Goal: Information Seeking & Learning: Learn about a topic

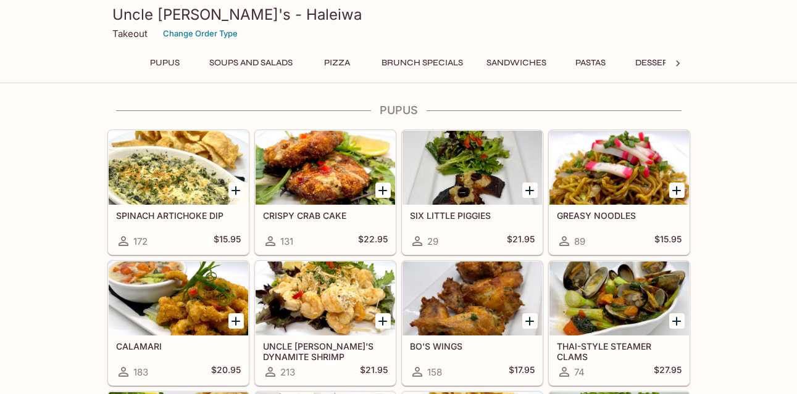
click at [424, 61] on button "Brunch Specials" at bounding box center [422, 62] width 95 height 17
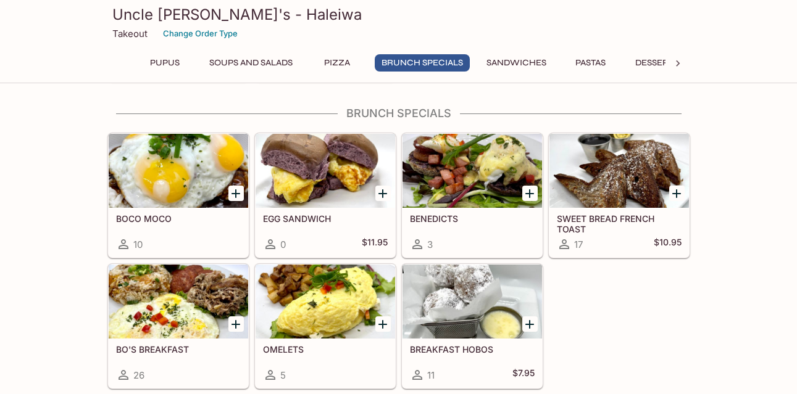
scroll to position [1182, 0]
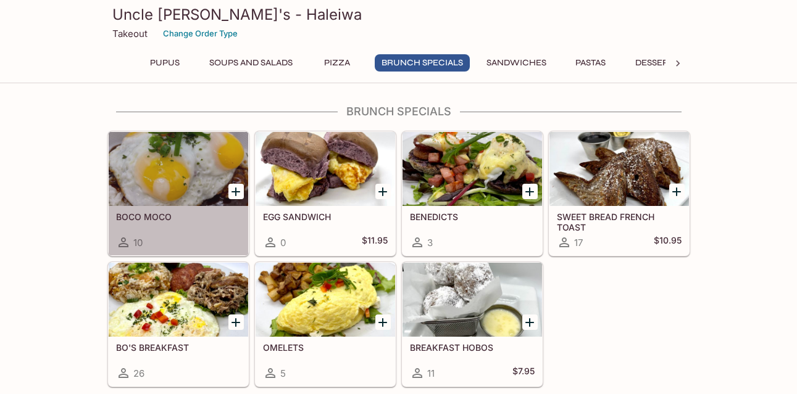
click at [168, 155] on div at bounding box center [178, 169] width 139 height 74
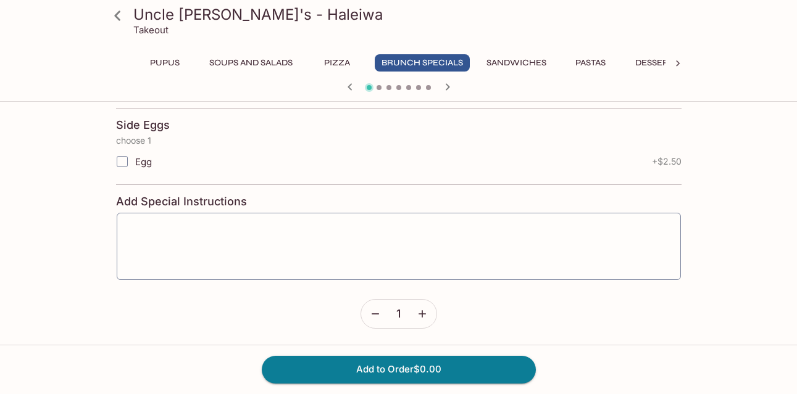
scroll to position [686, 0]
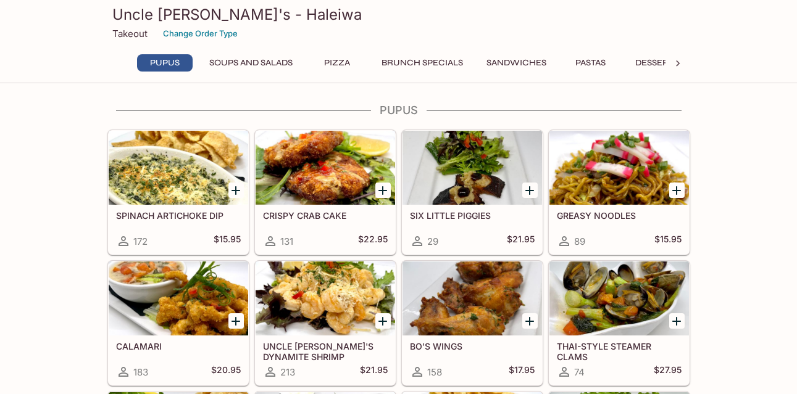
click at [436, 56] on button "Brunch Specials" at bounding box center [422, 62] width 95 height 17
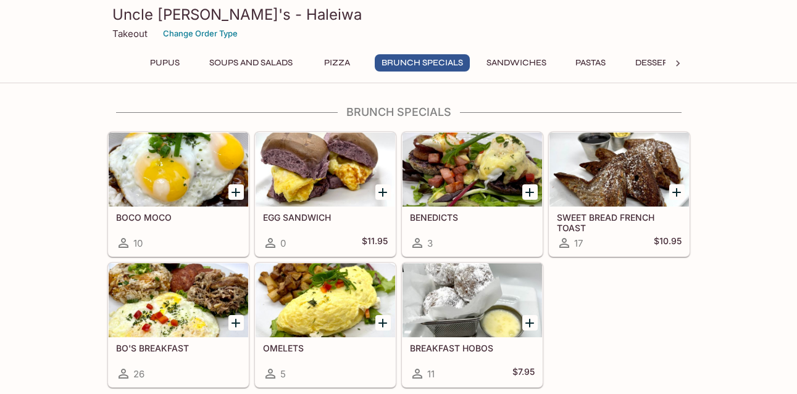
scroll to position [1182, 0]
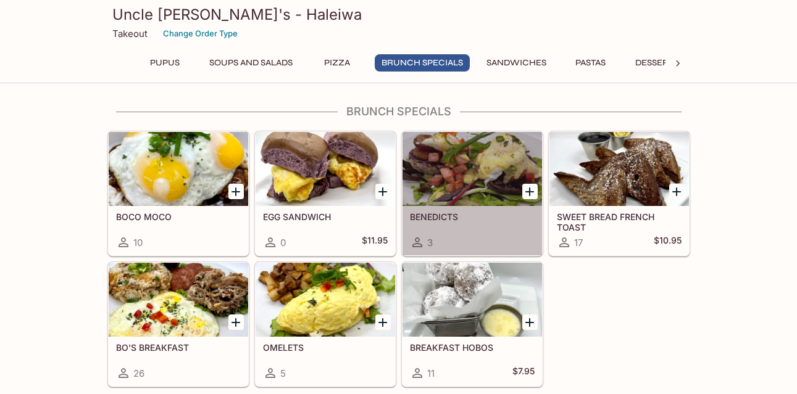
click at [455, 175] on div at bounding box center [471, 169] width 139 height 74
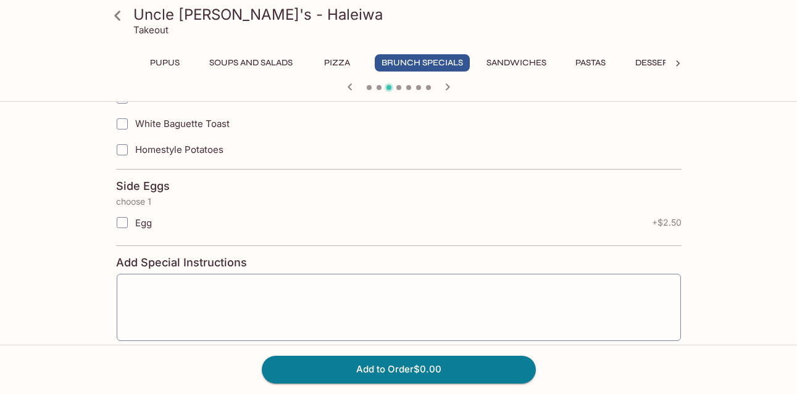
scroll to position [679, 0]
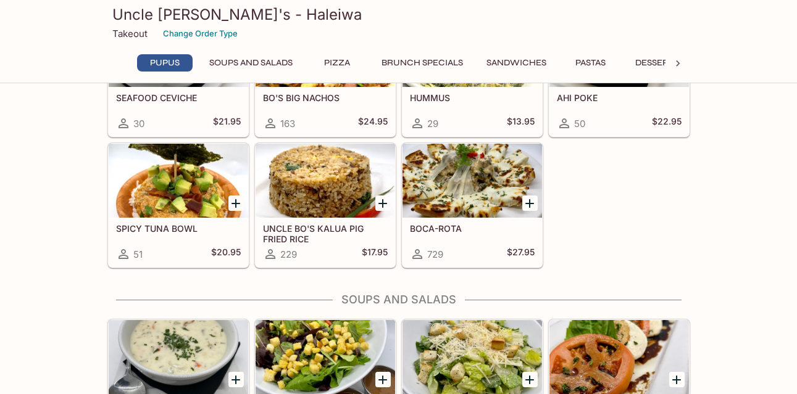
scroll to position [192, 0]
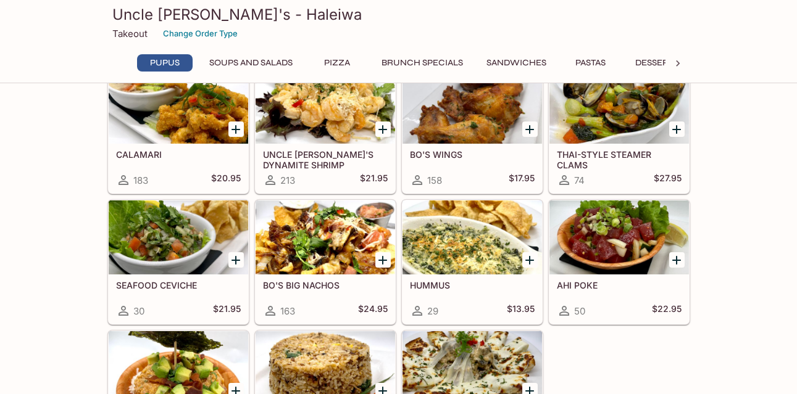
click at [450, 56] on button "Brunch Specials" at bounding box center [422, 62] width 95 height 17
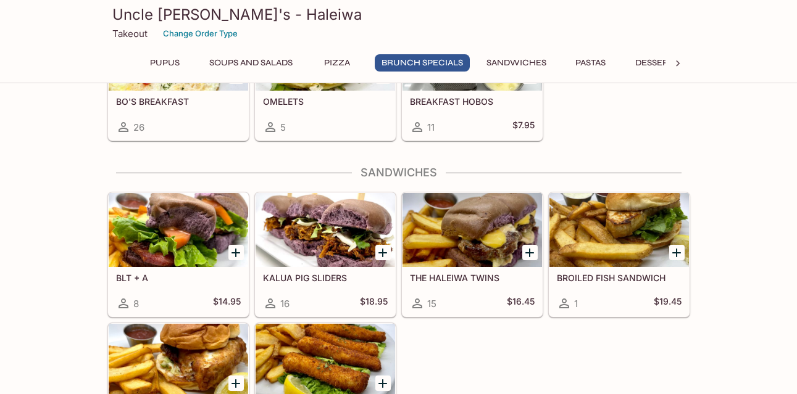
scroll to position [1429, 0]
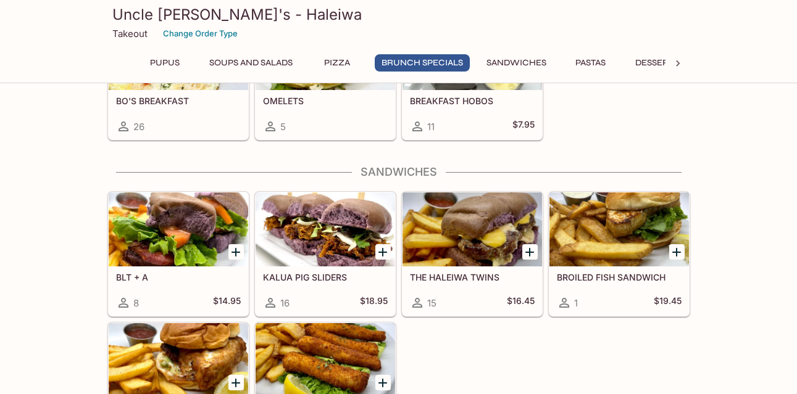
click at [166, 61] on button "Pupus" at bounding box center [165, 62] width 56 height 17
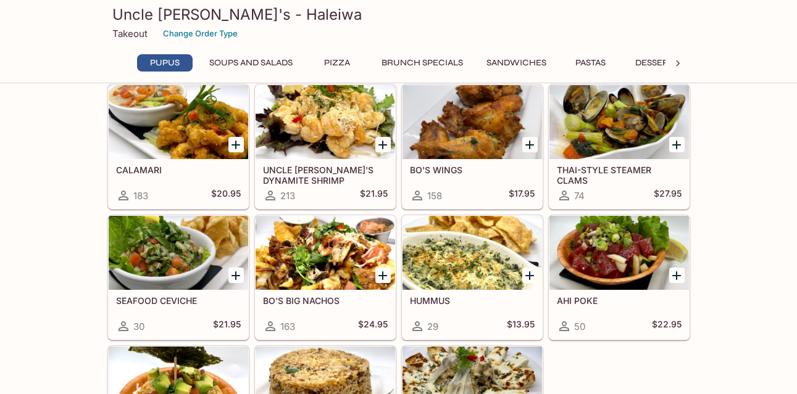
scroll to position [185, 0]
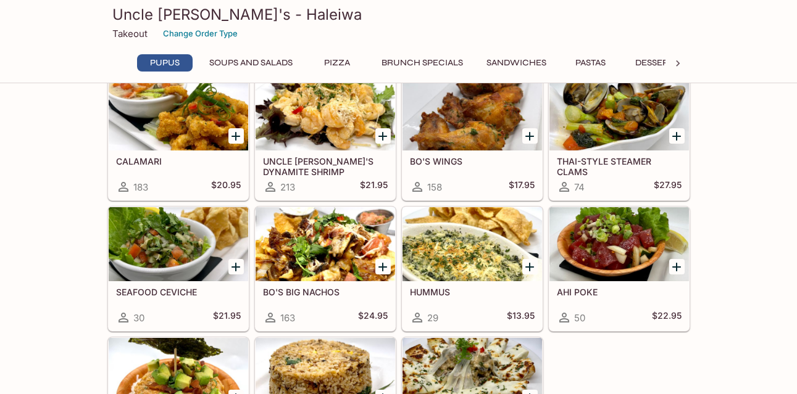
click at [163, 108] on div at bounding box center [178, 114] width 139 height 74
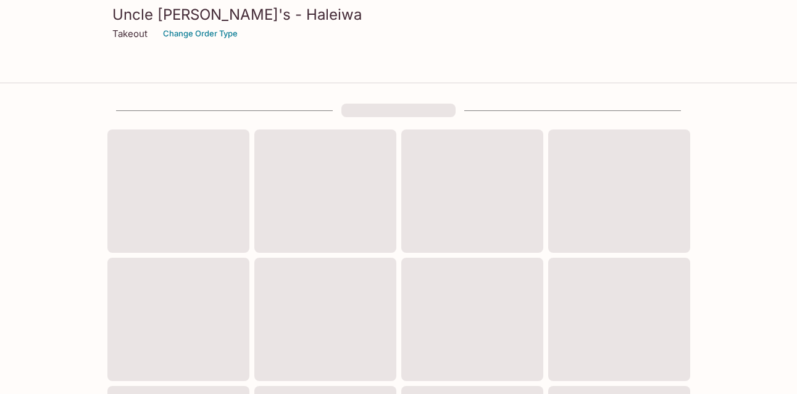
scroll to position [185, 0]
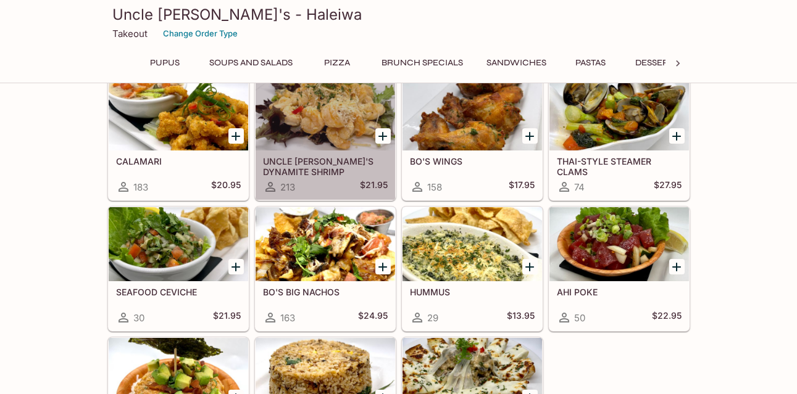
click at [293, 119] on div at bounding box center [324, 114] width 139 height 74
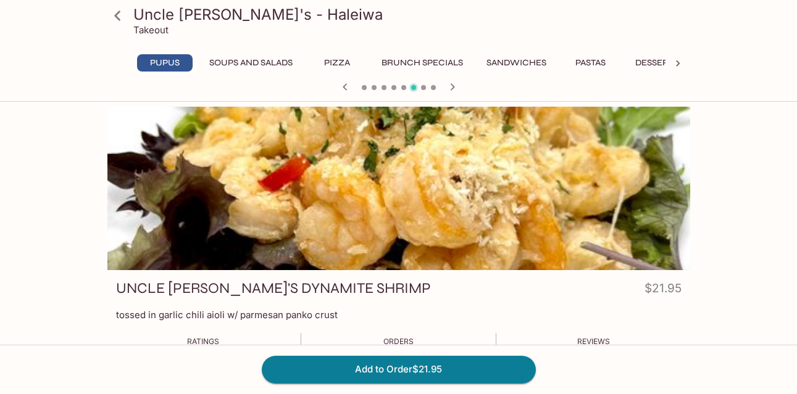
scroll to position [185, 0]
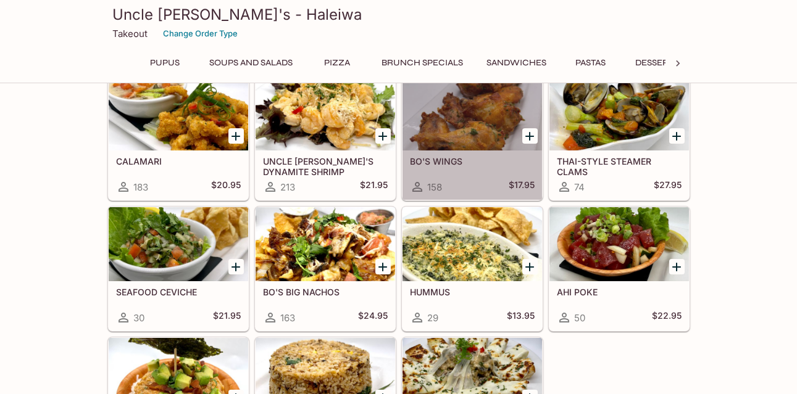
click at [460, 157] on h5 "BO'S WINGS" at bounding box center [472, 161] width 125 height 10
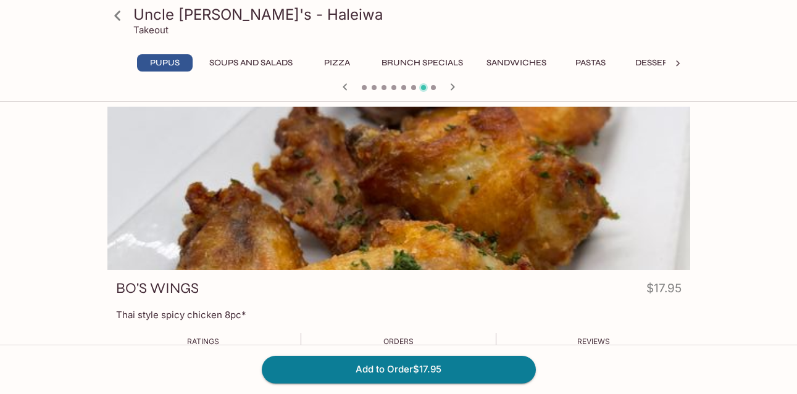
scroll to position [185, 0]
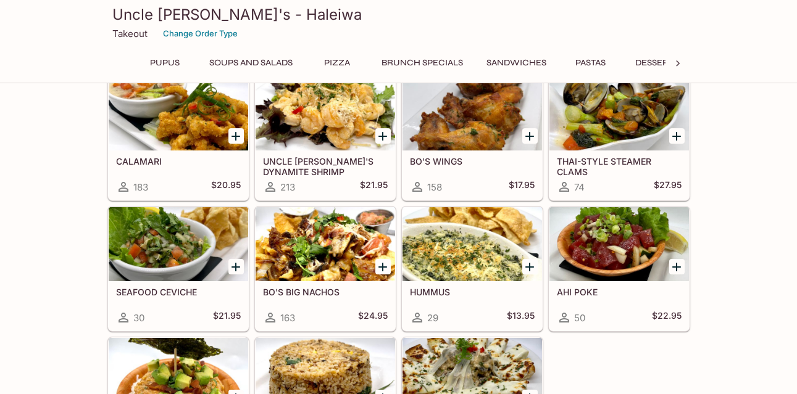
click at [635, 144] on div at bounding box center [618, 114] width 139 height 74
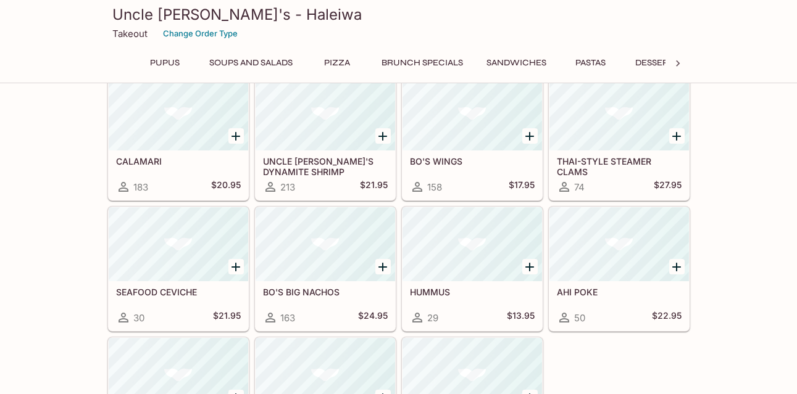
scroll to position [185, 0]
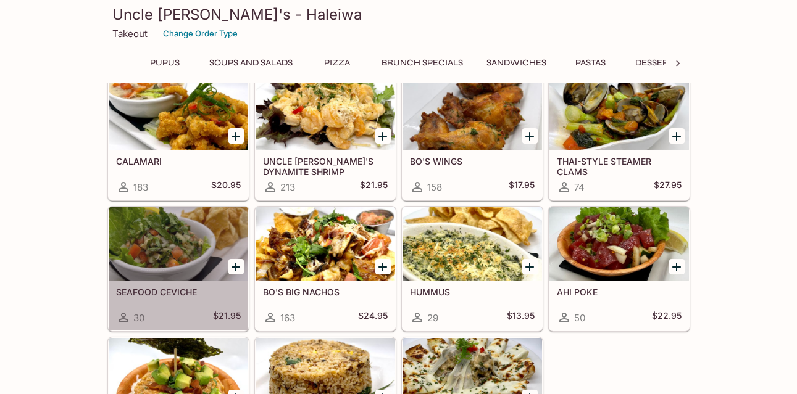
click at [146, 222] on div at bounding box center [178, 244] width 139 height 74
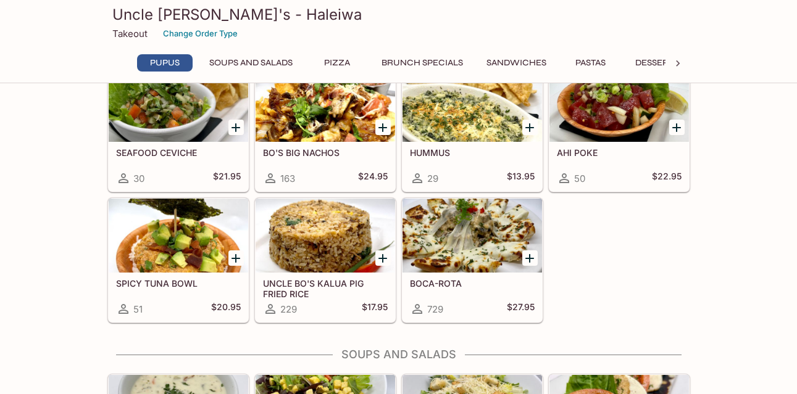
scroll to position [370, 0]
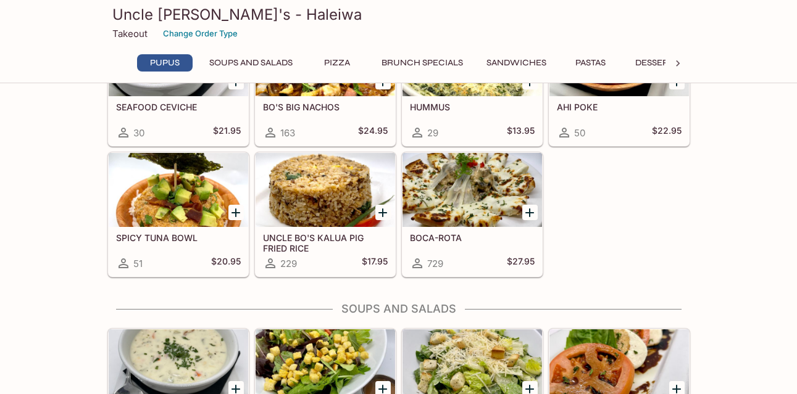
click at [315, 252] on h5 "UNCLE BO'S KALUA PIG FRIED RICE" at bounding box center [325, 243] width 125 height 20
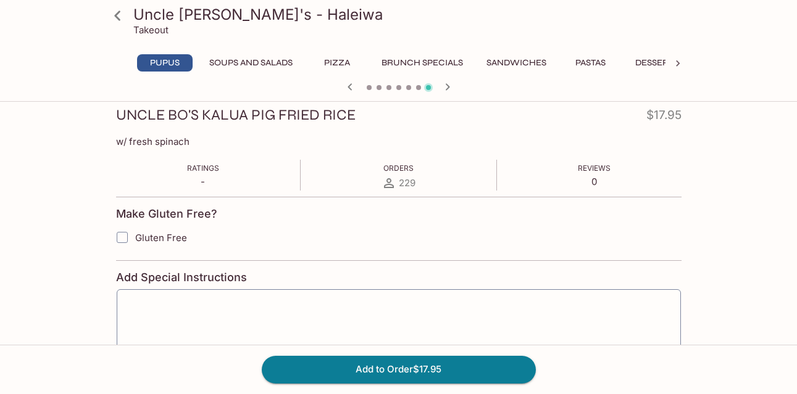
scroll to position [247, 0]
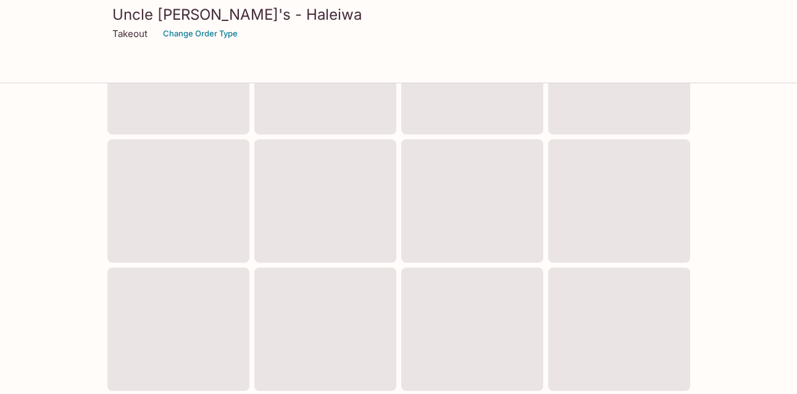
scroll to position [370, 0]
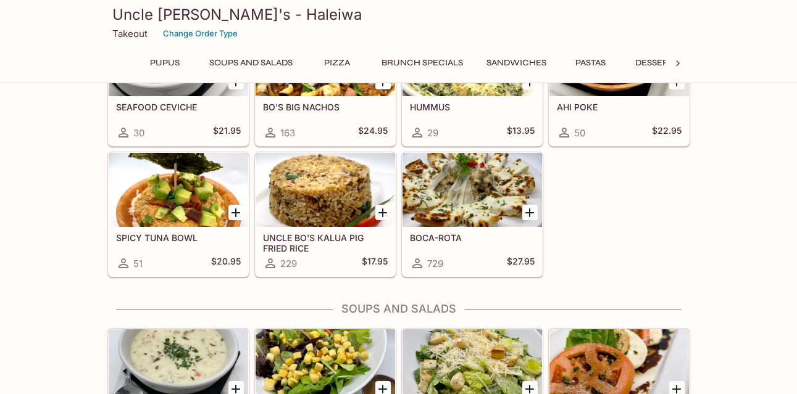
click at [504, 231] on div "BOCA-ROTA 729 $27.95" at bounding box center [471, 251] width 139 height 49
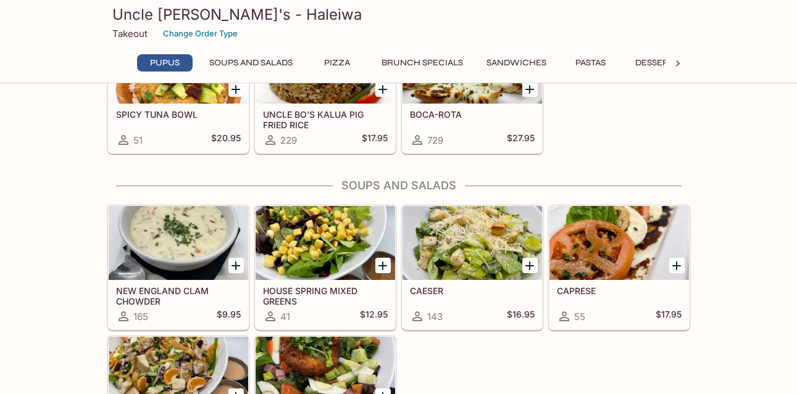
scroll to position [617, 0]
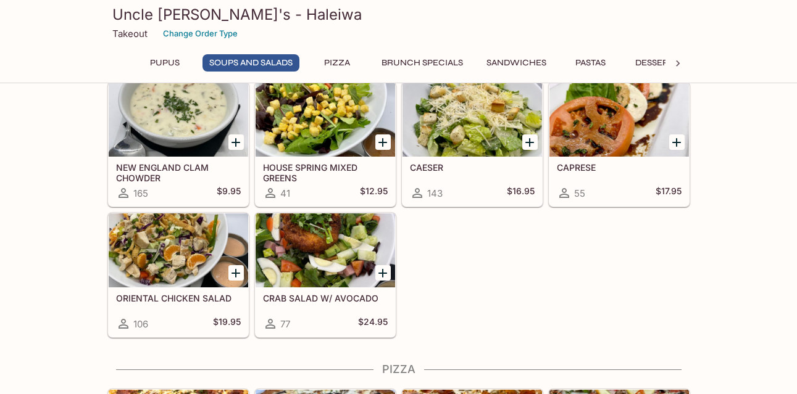
click at [169, 234] on div at bounding box center [178, 251] width 139 height 74
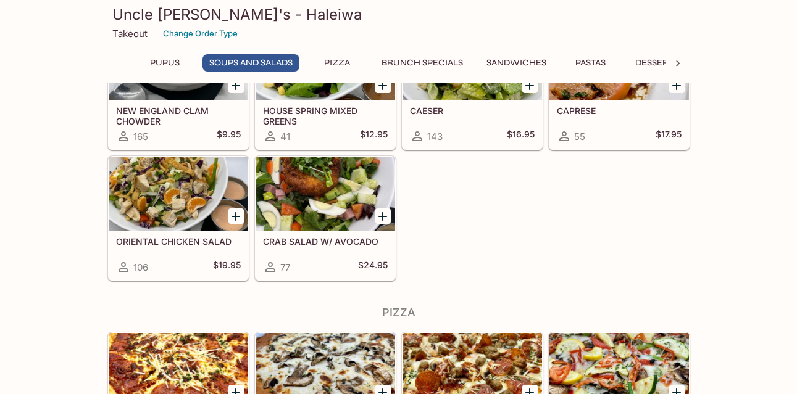
scroll to position [686, 0]
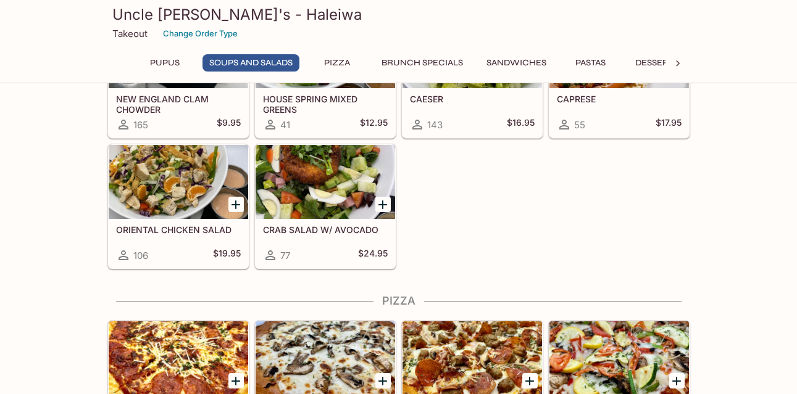
click at [312, 223] on div "CRAB SALAD W/ AVOCADO 77 $24.95" at bounding box center [324, 243] width 139 height 49
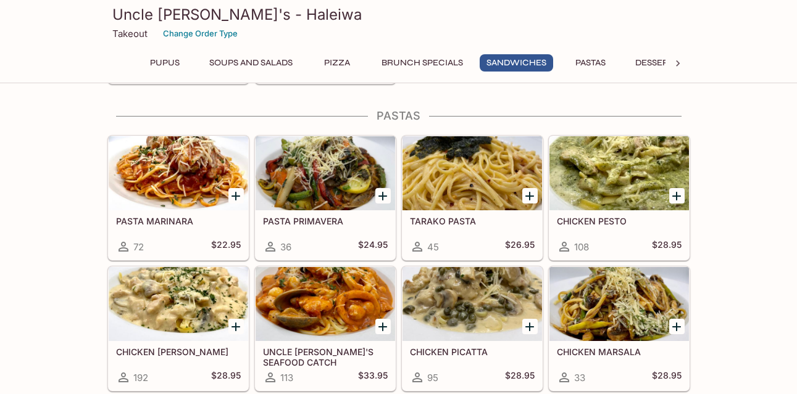
scroll to position [1796, 0]
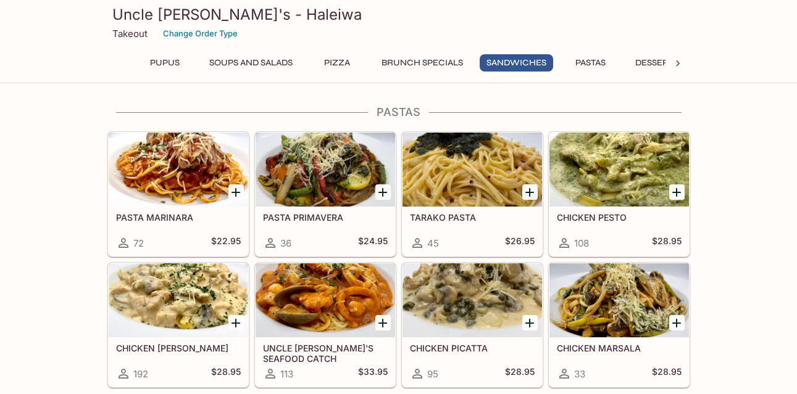
click at [339, 204] on div at bounding box center [324, 170] width 139 height 74
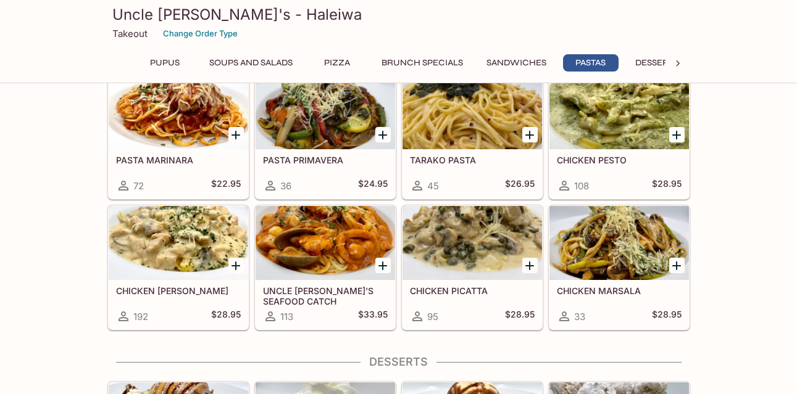
scroll to position [1858, 0]
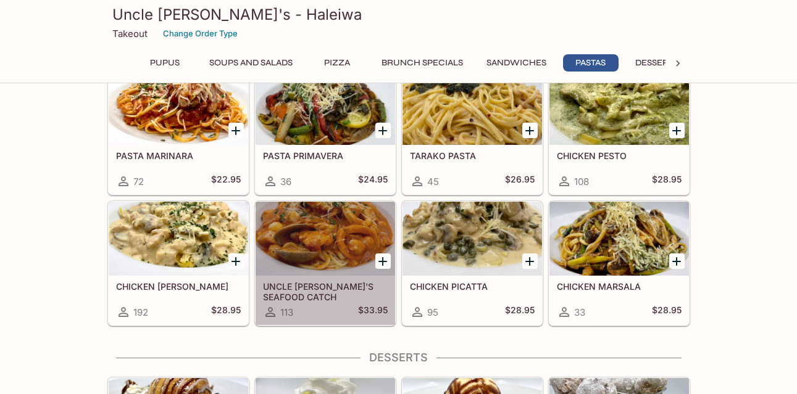
click at [334, 287] on h5 "UNCLE [PERSON_NAME]'S SEAFOOD CATCH" at bounding box center [325, 291] width 125 height 20
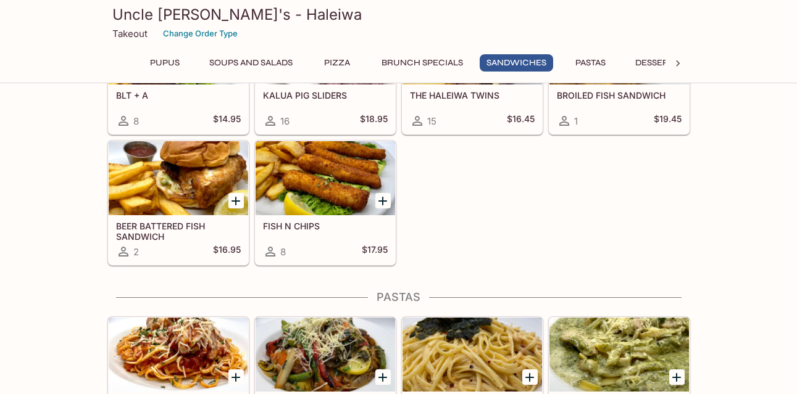
scroll to position [1735, 0]
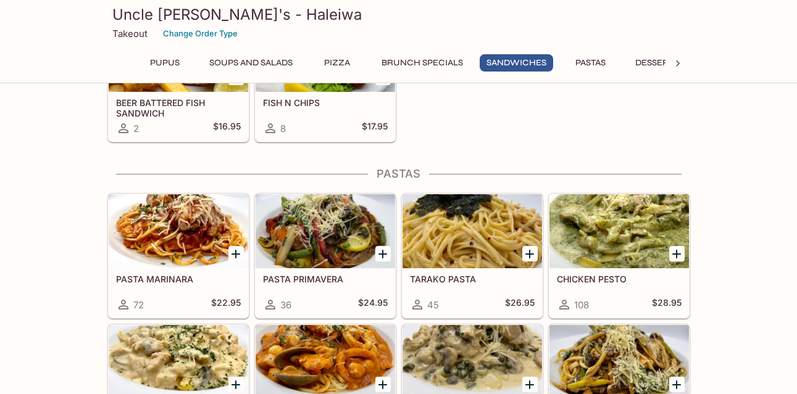
click at [447, 275] on h5 "TARAKO PASTA" at bounding box center [472, 279] width 125 height 10
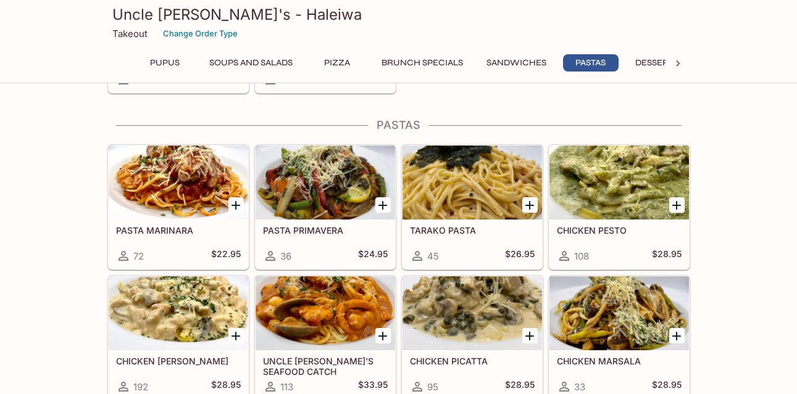
scroll to position [1858, 0]
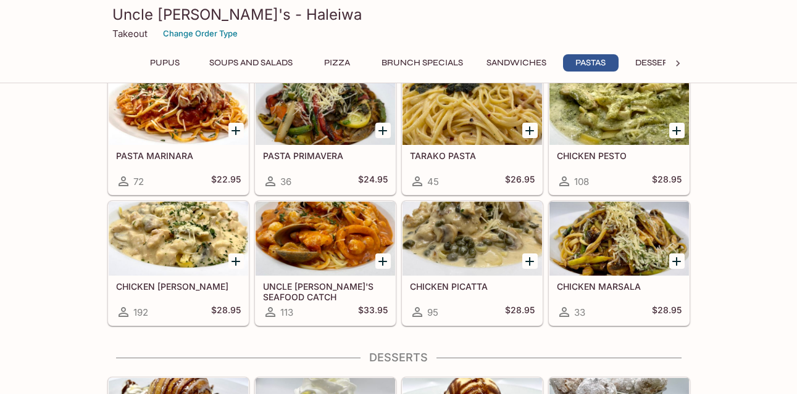
click at [625, 242] on div at bounding box center [618, 239] width 139 height 74
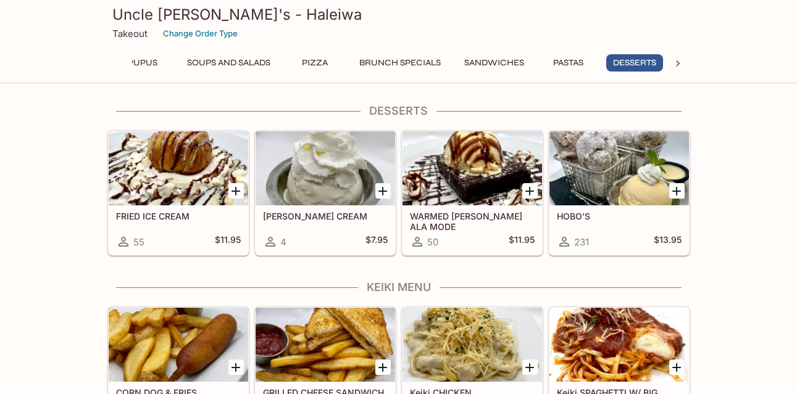
scroll to position [0, 23]
click at [626, 198] on div at bounding box center [618, 168] width 139 height 74
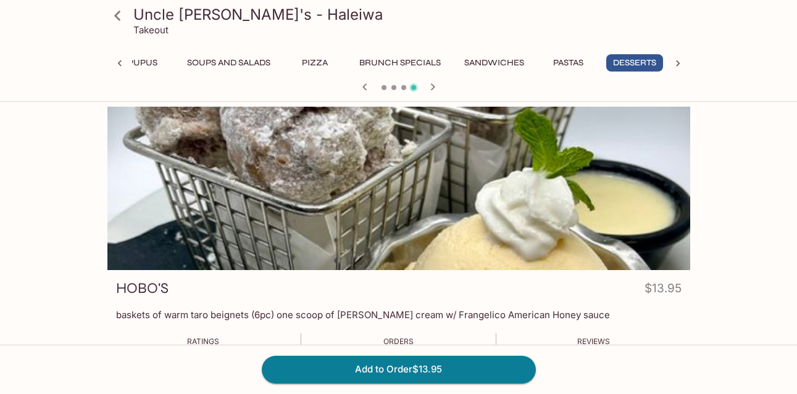
scroll to position [0, 23]
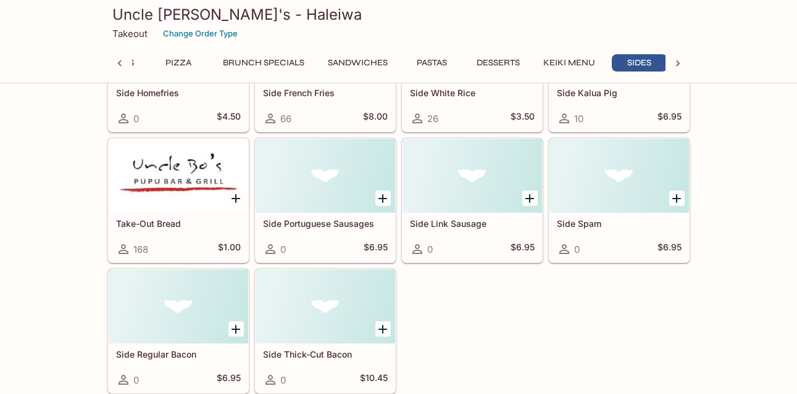
scroll to position [0, 163]
